Goal: Task Accomplishment & Management: Complete application form

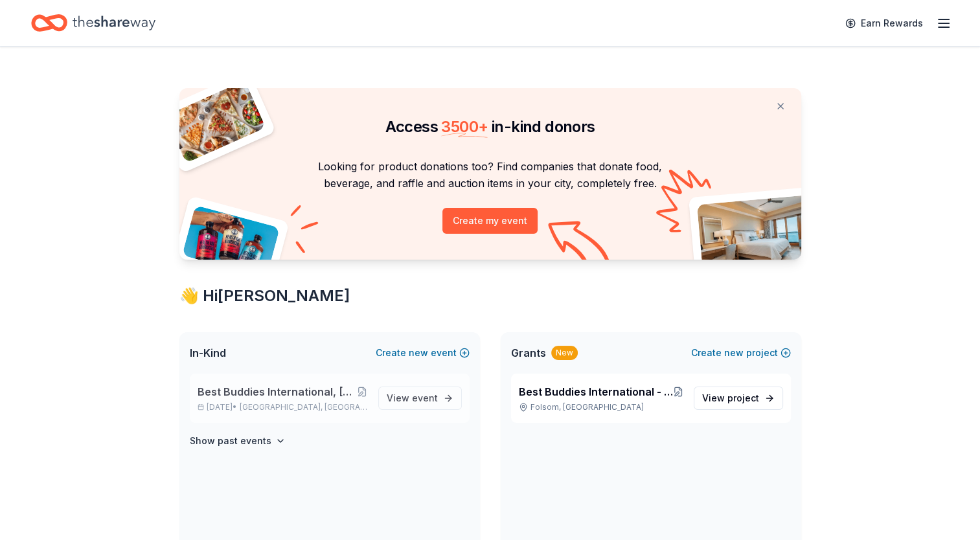
click at [290, 400] on div "Best Buddies International, [GEOGRAPHIC_DATA], Champion of the Year Gala [DATE]…" at bounding box center [283, 398] width 170 height 28
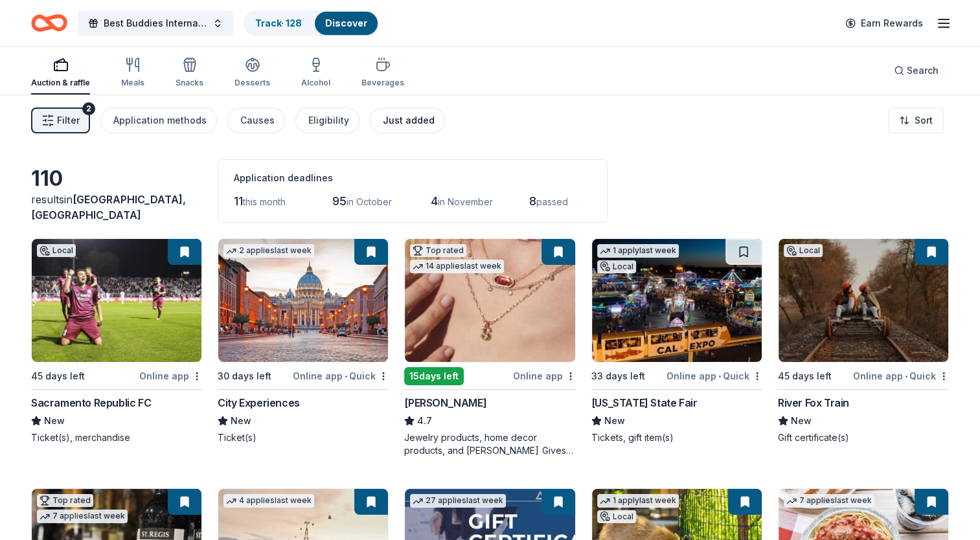
click at [399, 120] on div "Just added" at bounding box center [409, 121] width 52 height 16
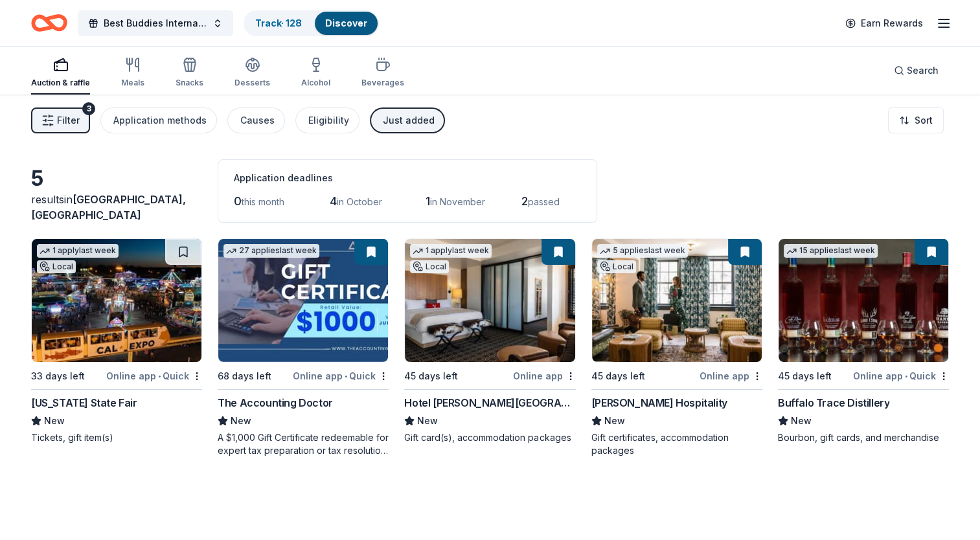
click at [648, 273] on div "5 applies last week Local" at bounding box center [642, 257] width 101 height 37
click at [480, 402] on div "Hotel Valencia Santana Row" at bounding box center [489, 403] width 171 height 16
click at [296, 333] on img at bounding box center [303, 300] width 170 height 123
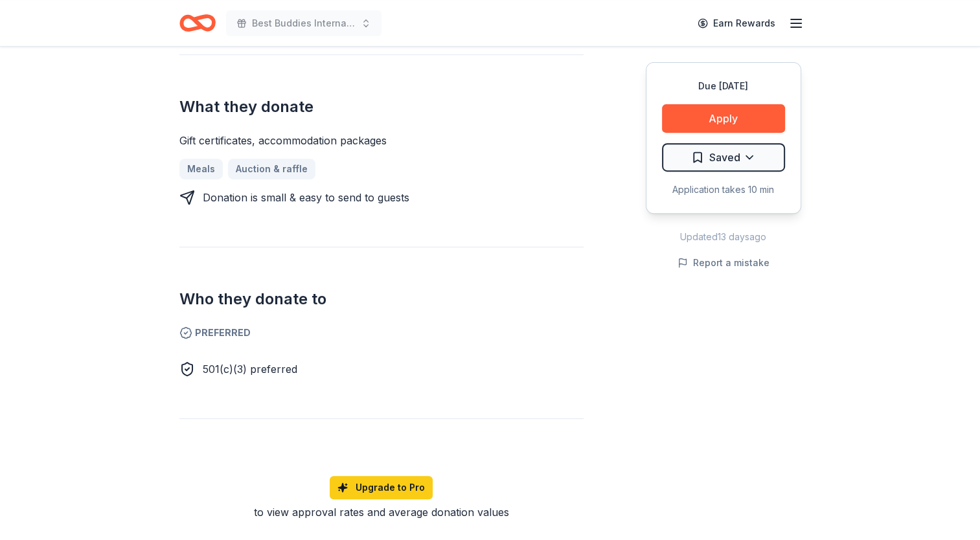
scroll to position [496, 0]
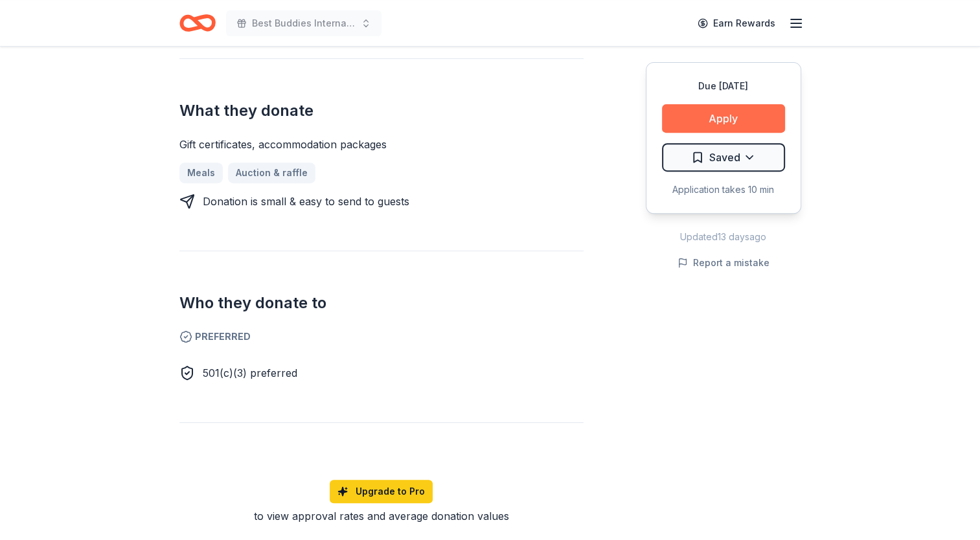
click at [735, 113] on button "Apply" at bounding box center [723, 118] width 123 height 28
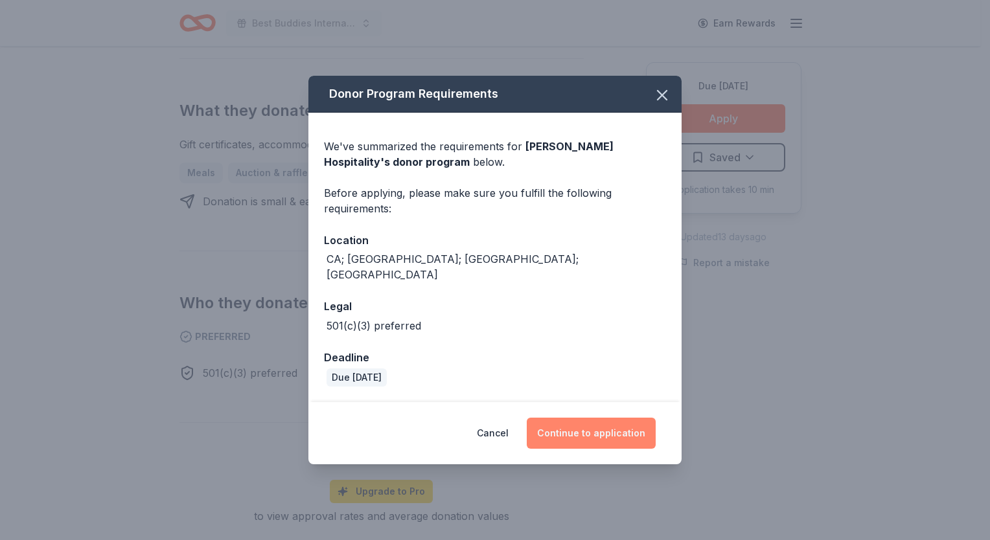
click at [583, 428] on button "Continue to application" at bounding box center [591, 433] width 129 height 31
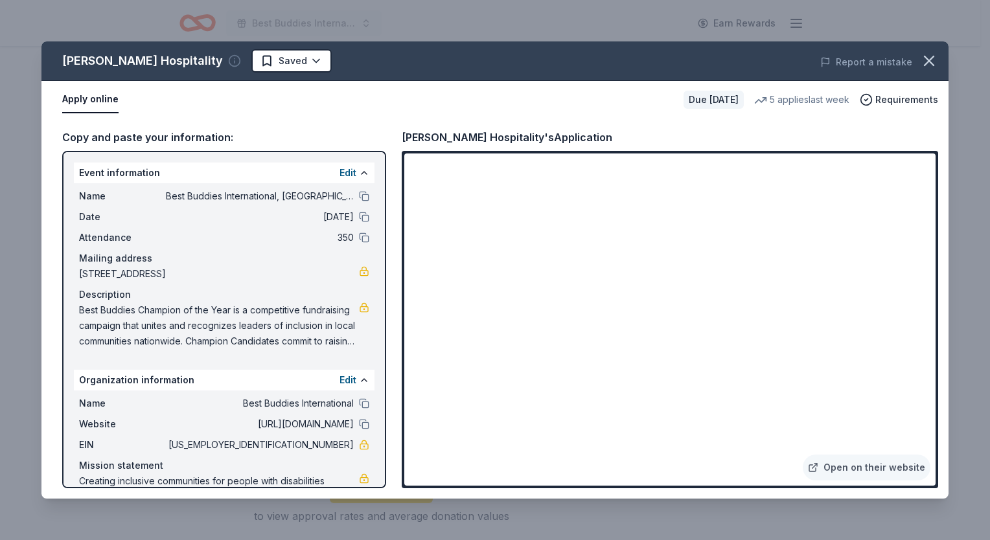
click at [228, 63] on icon "button" at bounding box center [234, 60] width 13 height 13
click at [925, 61] on icon "button" at bounding box center [929, 61] width 18 height 18
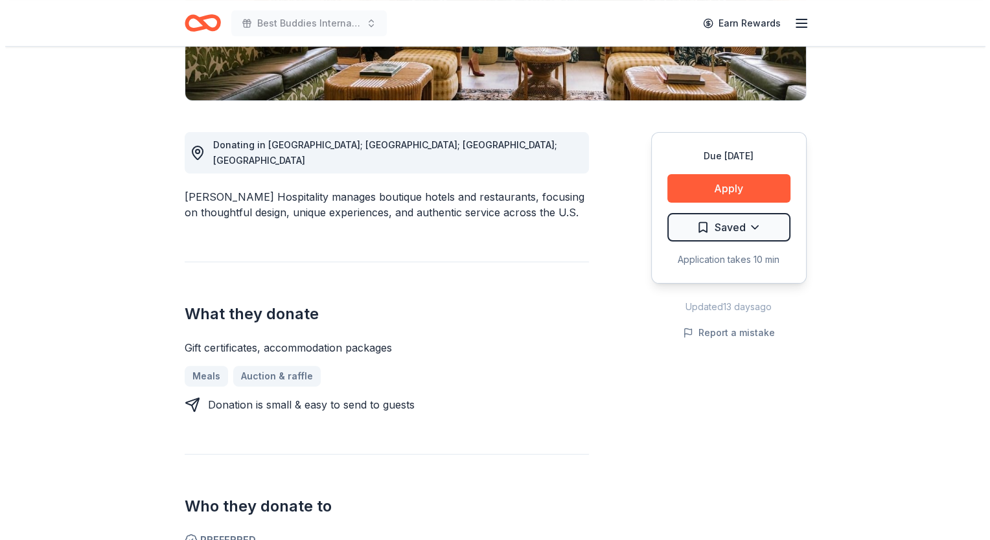
scroll to position [279, 0]
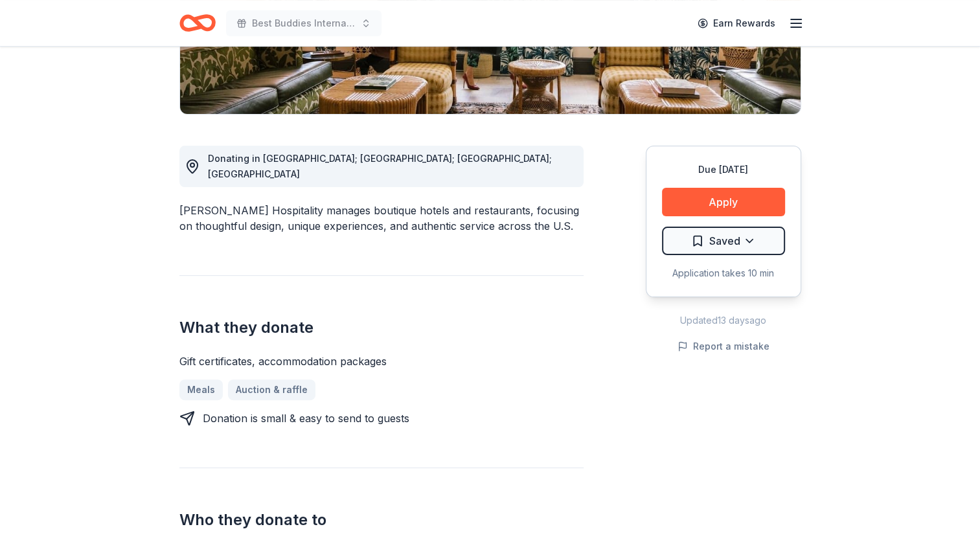
drag, startPoint x: 176, startPoint y: 195, endPoint x: 251, endPoint y: 196, distance: 74.5
click at [251, 196] on div "Oliver Hospitality New 5 applies last week Share Donating in CA; GA; MS; TN Oli…" at bounding box center [490, 544] width 663 height 1554
click at [707, 197] on button "Apply" at bounding box center [723, 202] width 123 height 28
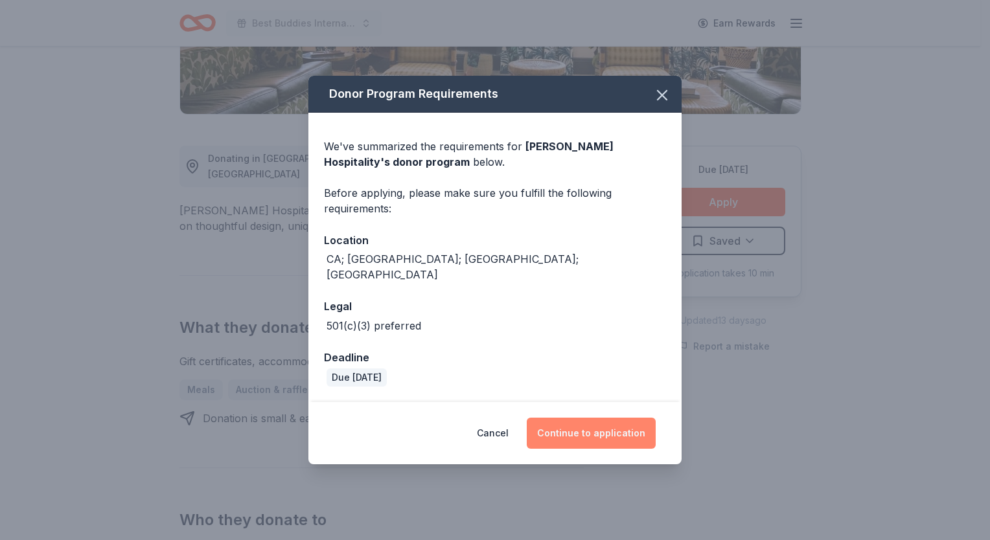
click at [593, 418] on button "Continue to application" at bounding box center [591, 433] width 129 height 31
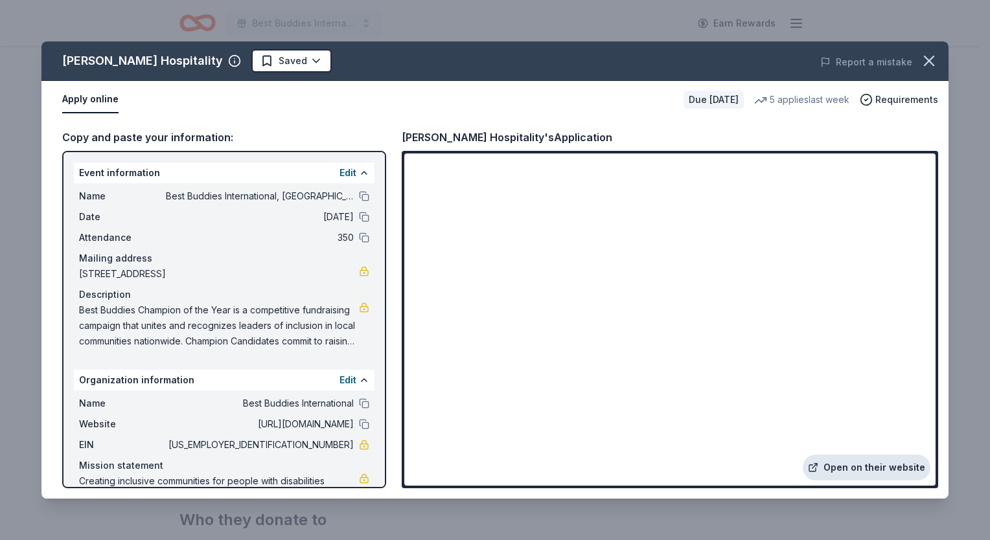
click at [842, 468] on link "Open on their website" at bounding box center [866, 468] width 128 height 26
click at [928, 60] on icon "button" at bounding box center [928, 60] width 9 height 9
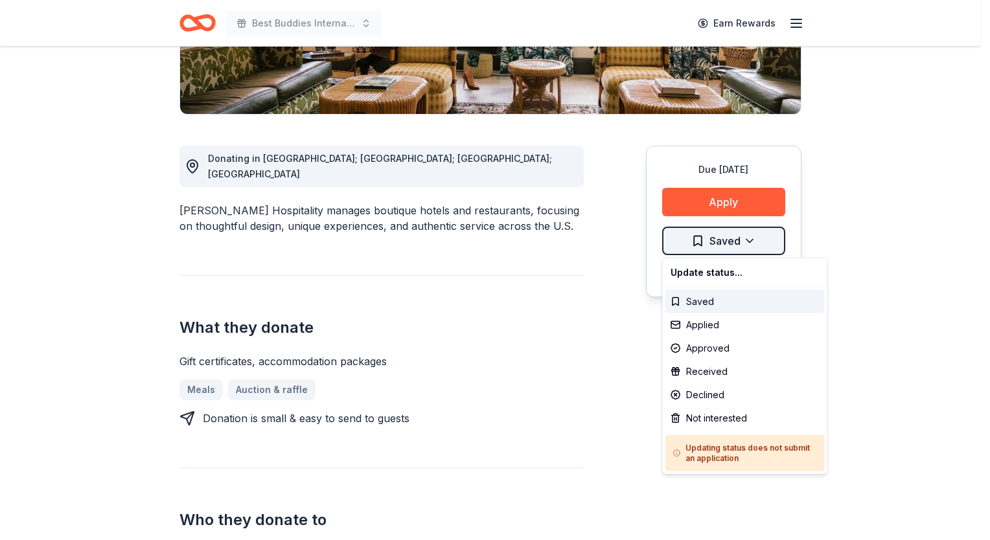
click at [696, 325] on div "Applied" at bounding box center [744, 324] width 159 height 23
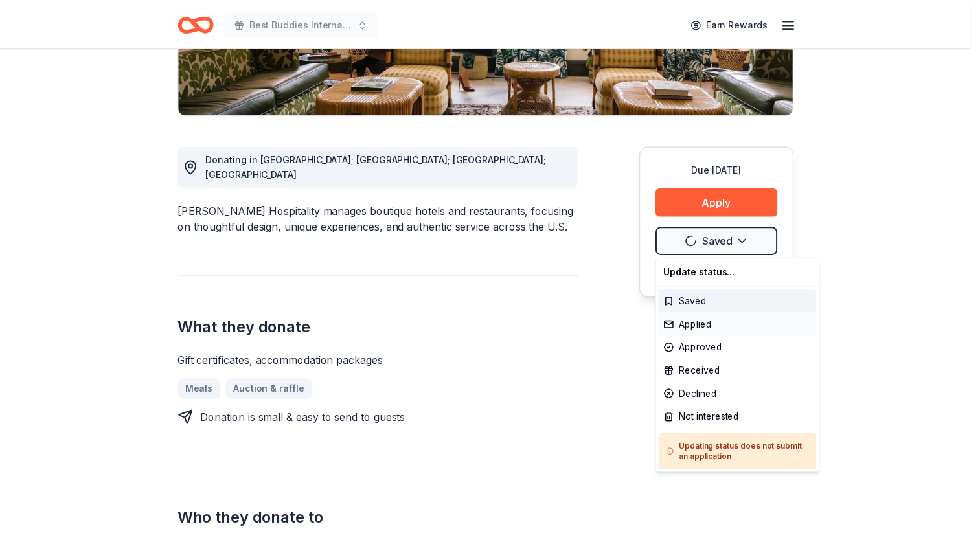
scroll to position [0, 0]
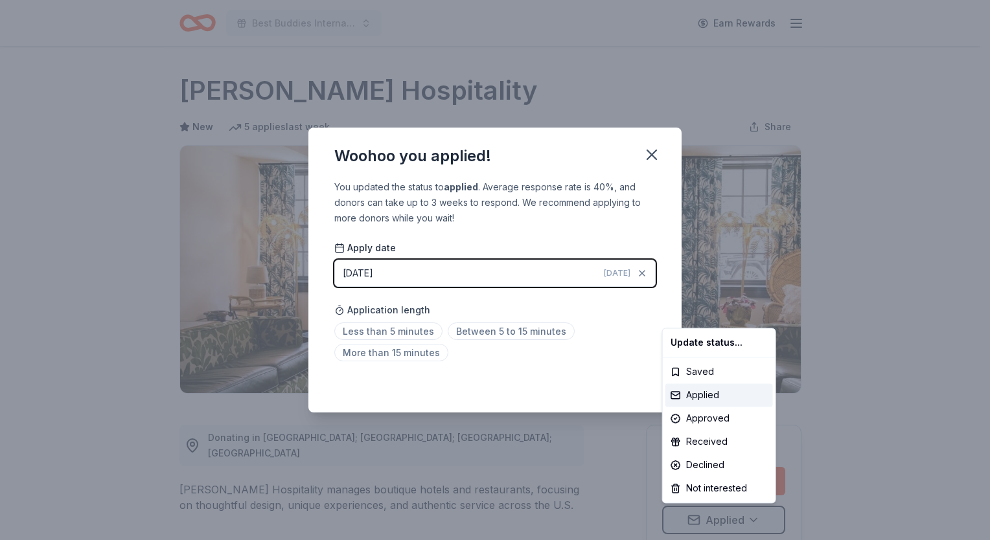
click at [506, 338] on html "Best Buddies International, Sacramento, Champion of the Year Gala Earn Rewards …" at bounding box center [495, 270] width 990 height 540
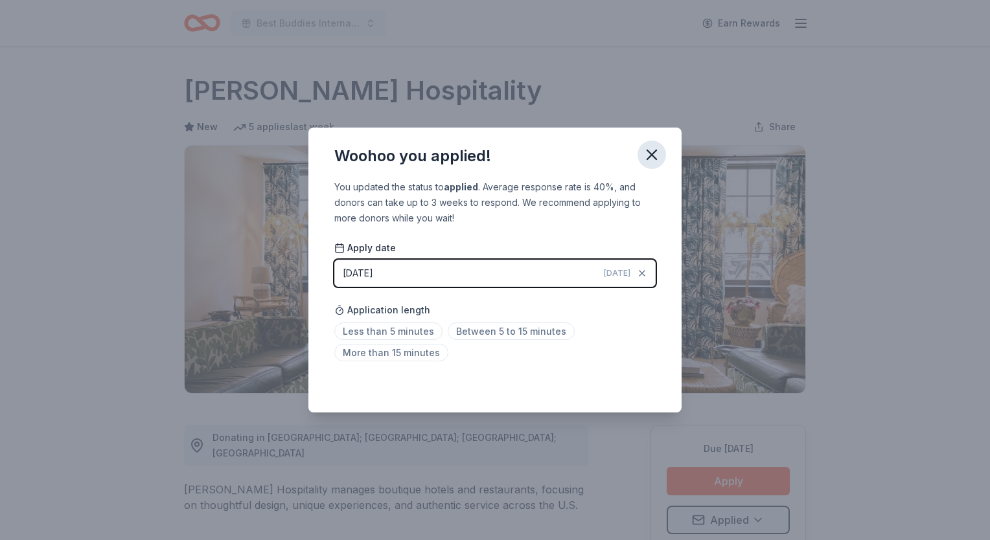
click at [655, 156] on icon "button" at bounding box center [651, 155] width 18 height 18
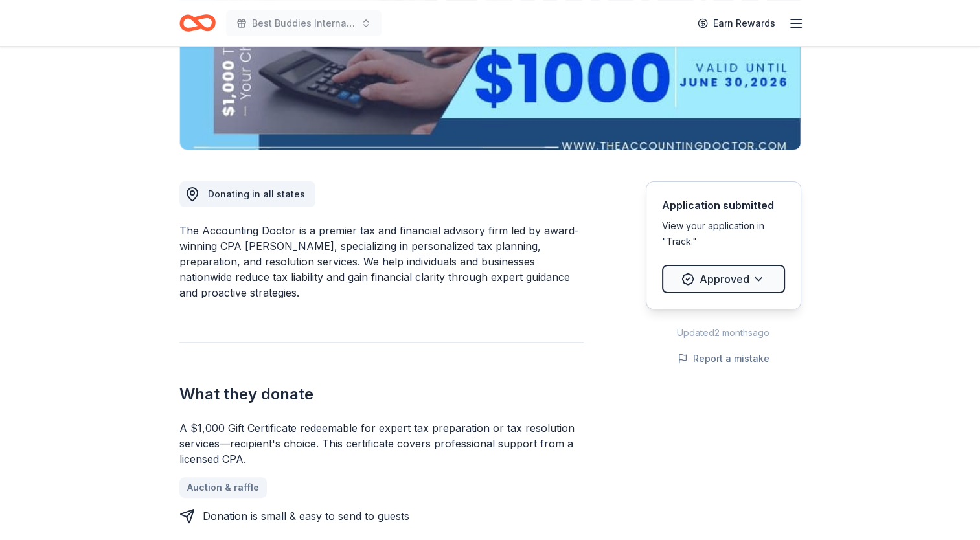
scroll to position [246, 0]
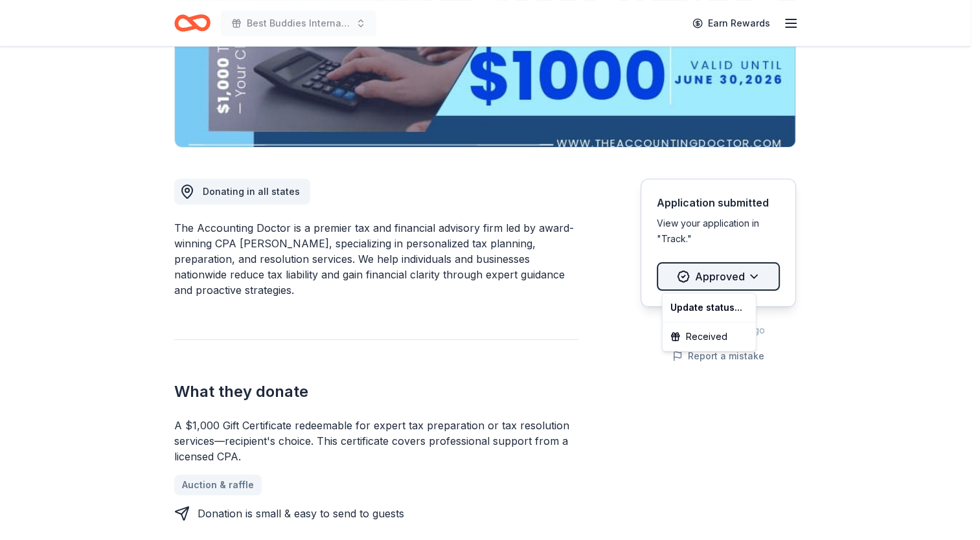
click at [758, 272] on html "Best Buddies International, Sacramento, Champion of the Year Gala Earn Rewards …" at bounding box center [490, 24] width 980 height 540
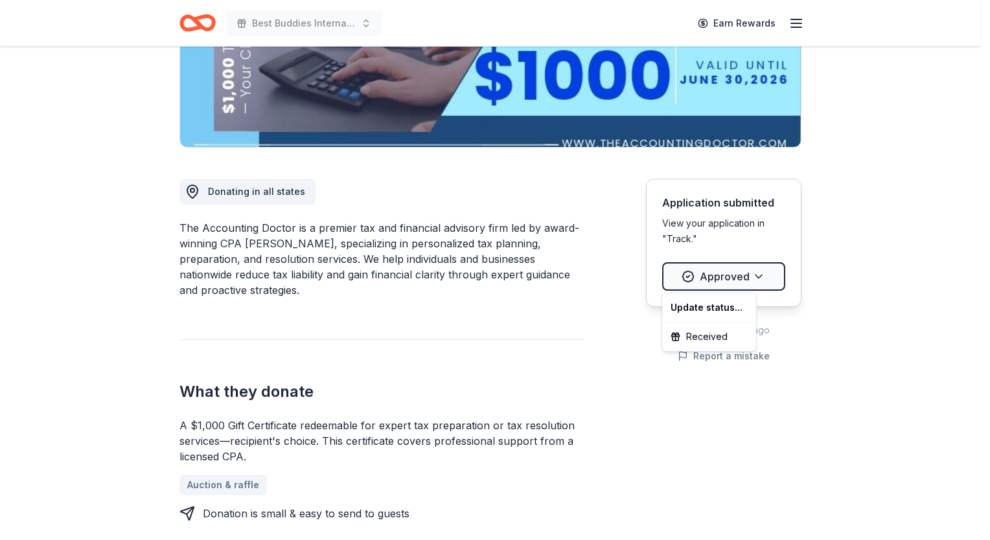
click at [857, 267] on html "Best Buddies International, Sacramento, Champion of the Year Gala Earn Rewards …" at bounding box center [495, 24] width 990 height 540
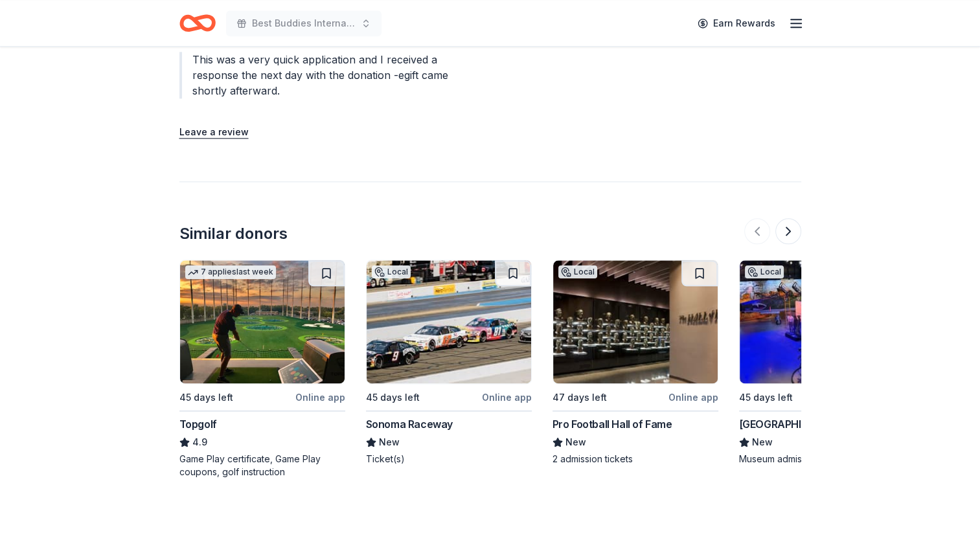
scroll to position [0, 0]
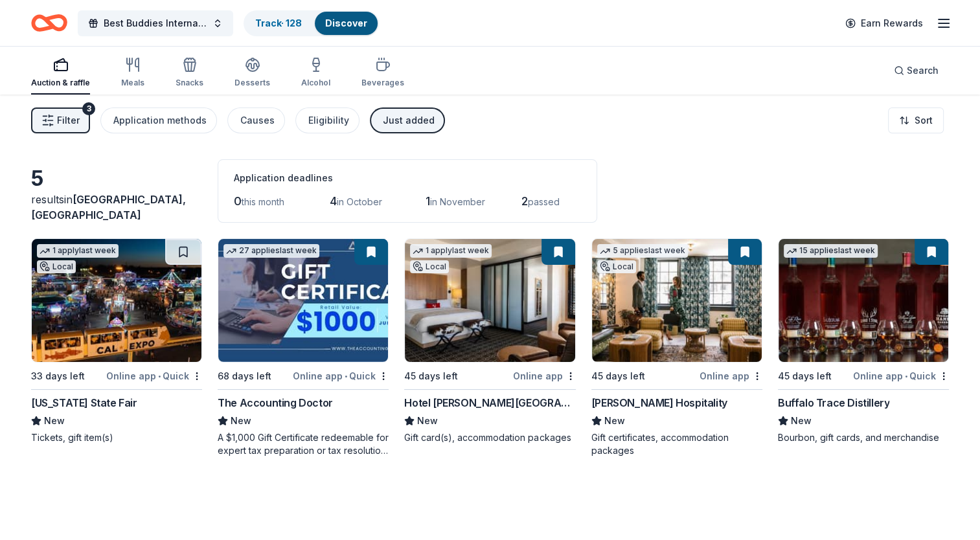
click at [106, 313] on img at bounding box center [117, 300] width 170 height 123
click at [267, 19] on link "Track · 128" at bounding box center [278, 22] width 47 height 11
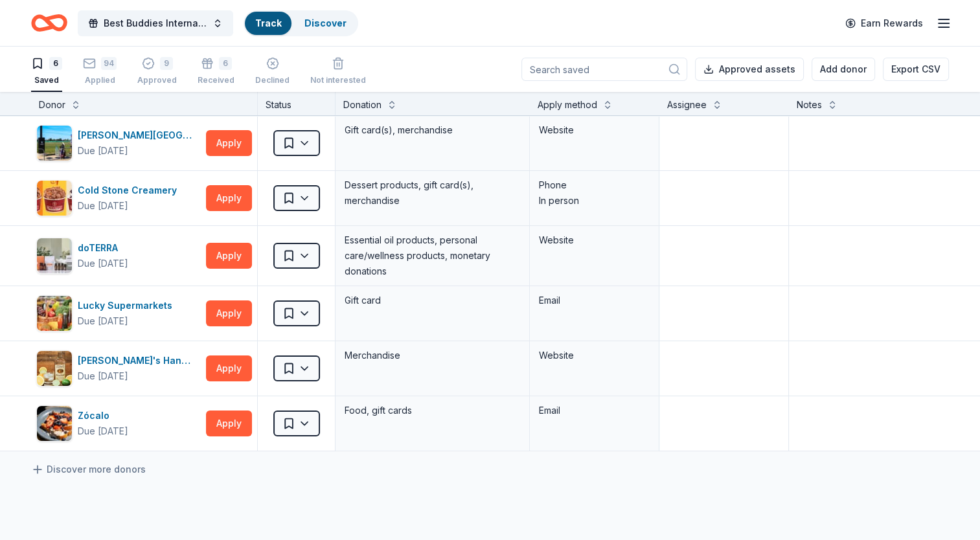
click at [267, 19] on link "Track" at bounding box center [268, 22] width 26 height 11
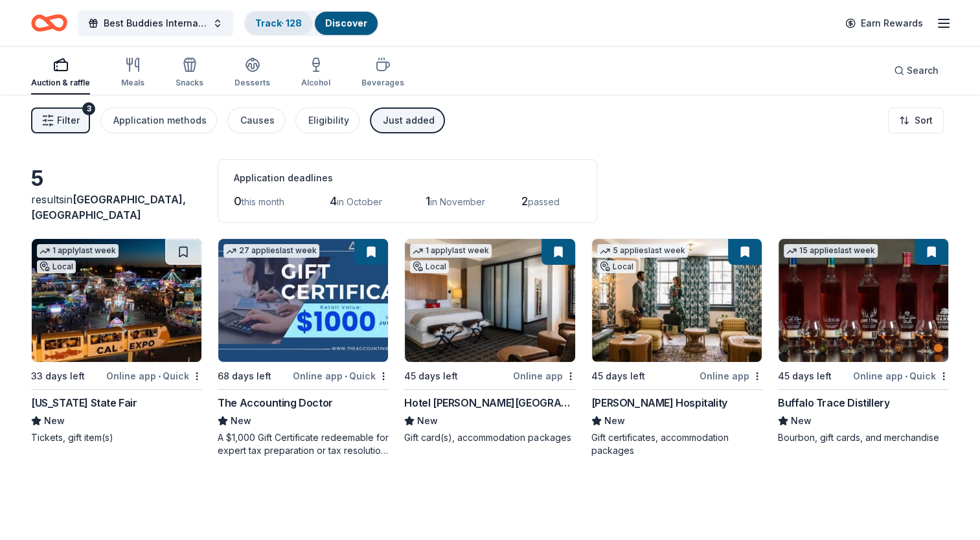
click at [264, 16] on div "Track · 128" at bounding box center [278, 23] width 67 height 23
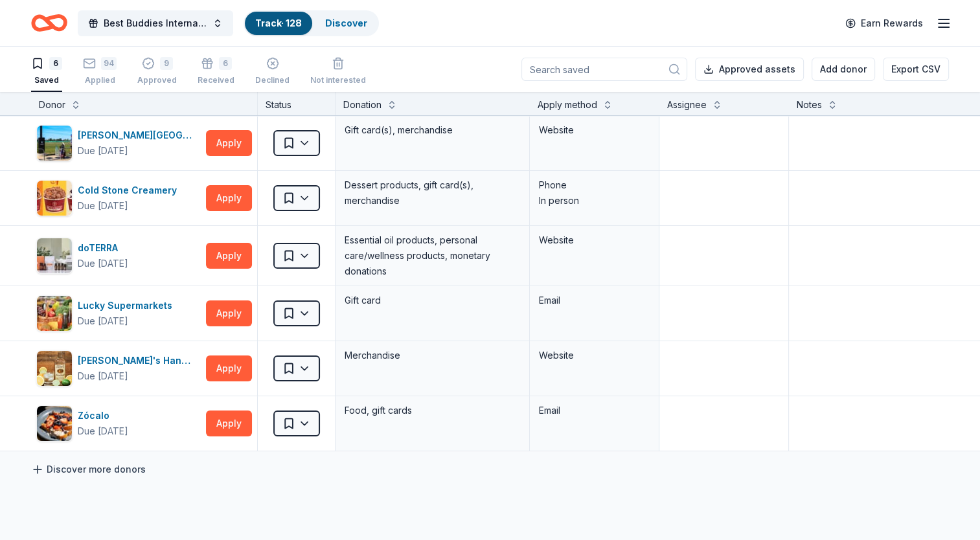
click at [85, 473] on link "Discover more donors" at bounding box center [88, 470] width 115 height 16
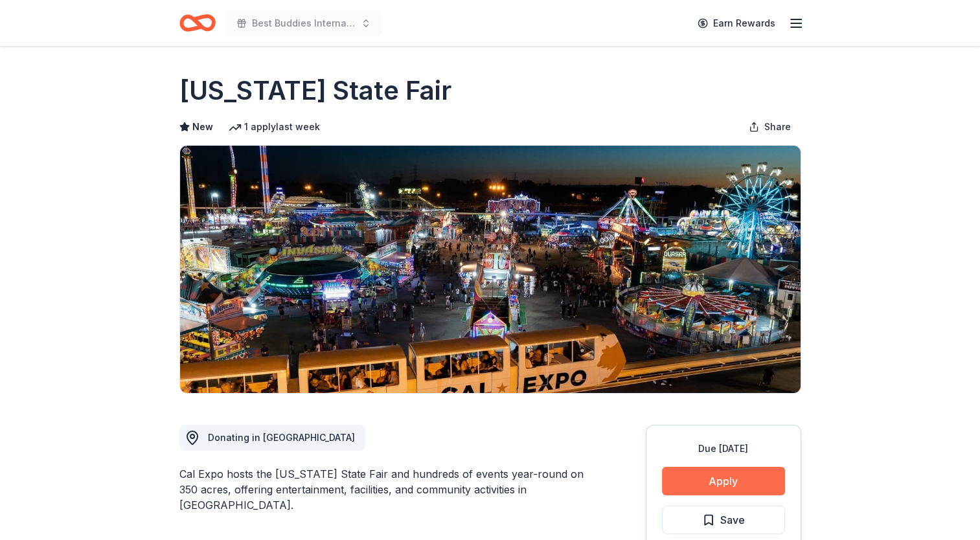
click at [730, 479] on button "Apply" at bounding box center [723, 481] width 123 height 28
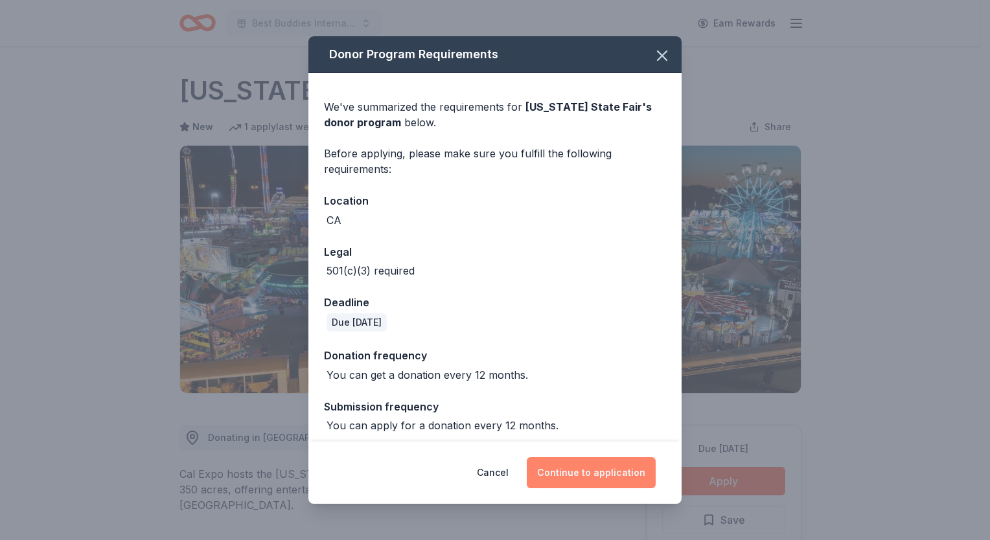
click at [585, 477] on button "Continue to application" at bounding box center [591, 472] width 129 height 31
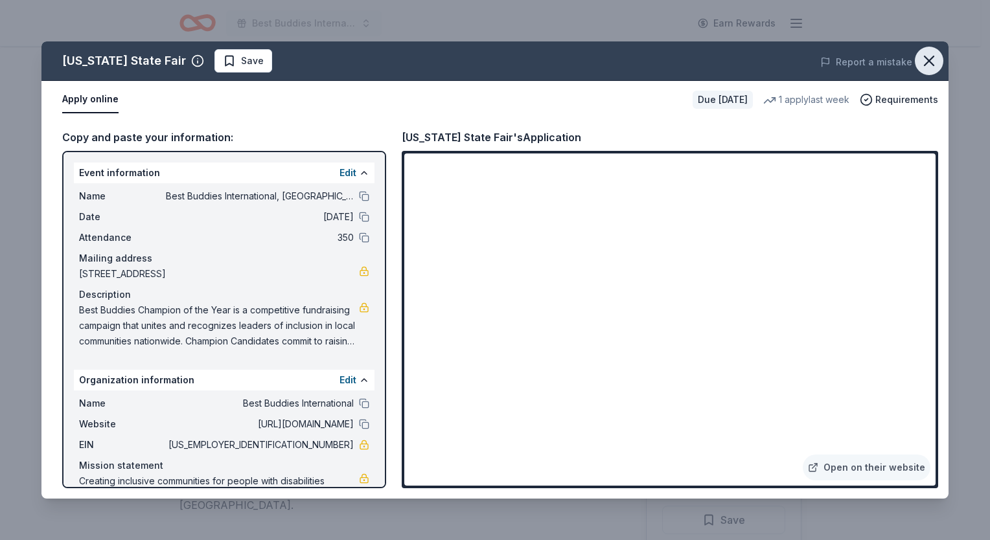
click at [927, 66] on icon "button" at bounding box center [929, 61] width 18 height 18
